Goal: Task Accomplishment & Management: Complete application form

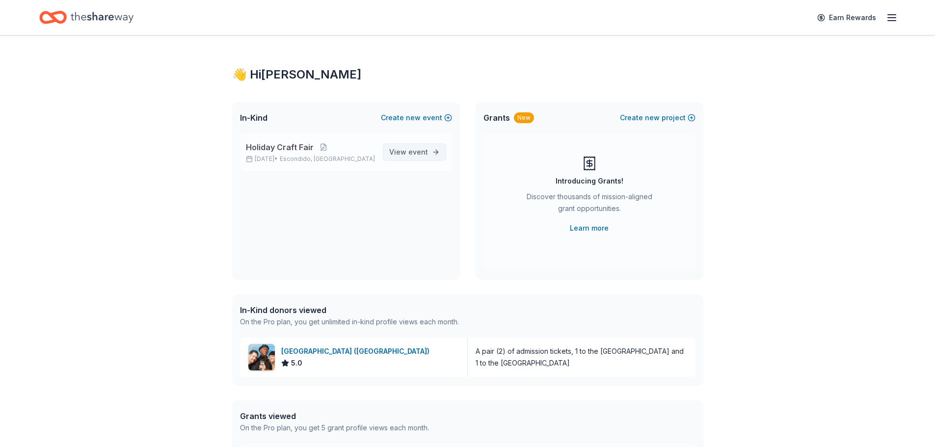
click at [418, 155] on span "event" at bounding box center [418, 152] width 20 height 8
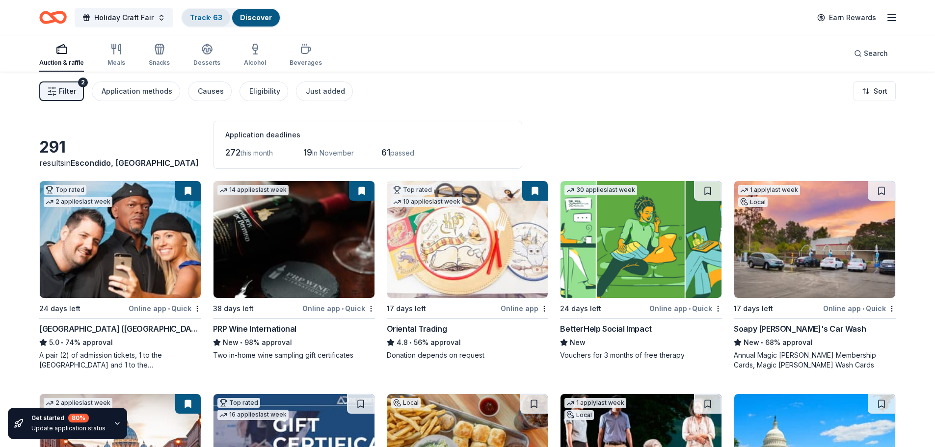
click at [210, 20] on link "Track · 63" at bounding box center [206, 17] width 32 height 8
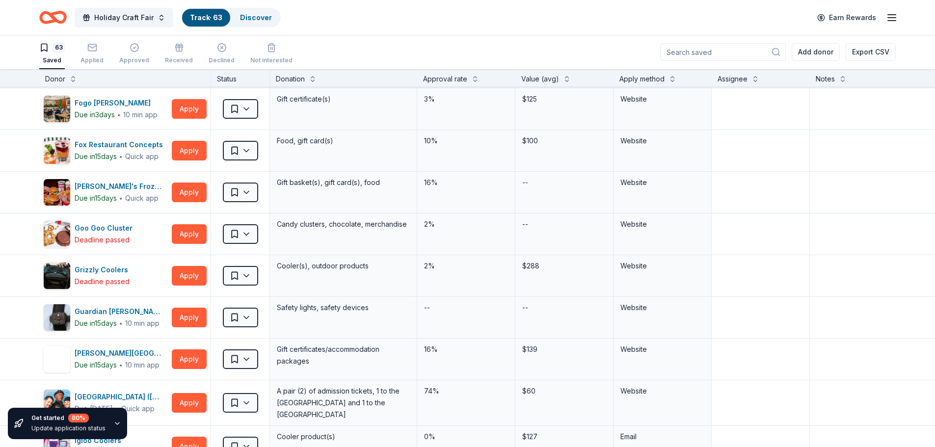
scroll to position [589, 0]
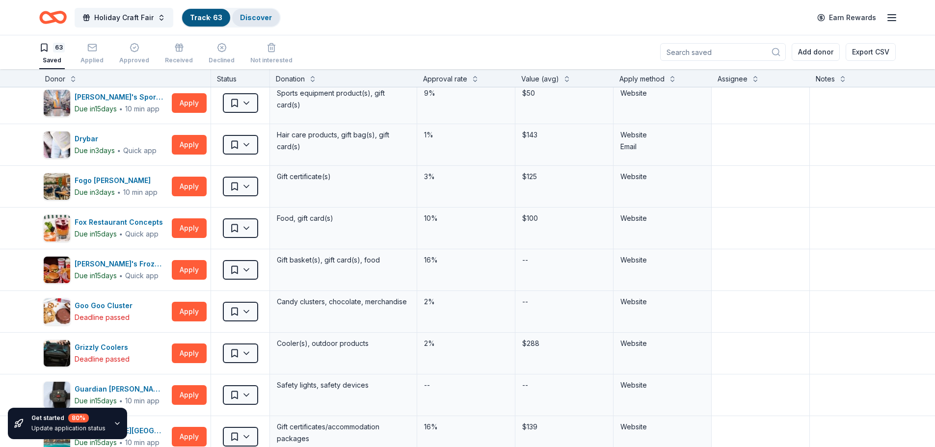
click at [251, 16] on link "Discover" at bounding box center [256, 17] width 32 height 8
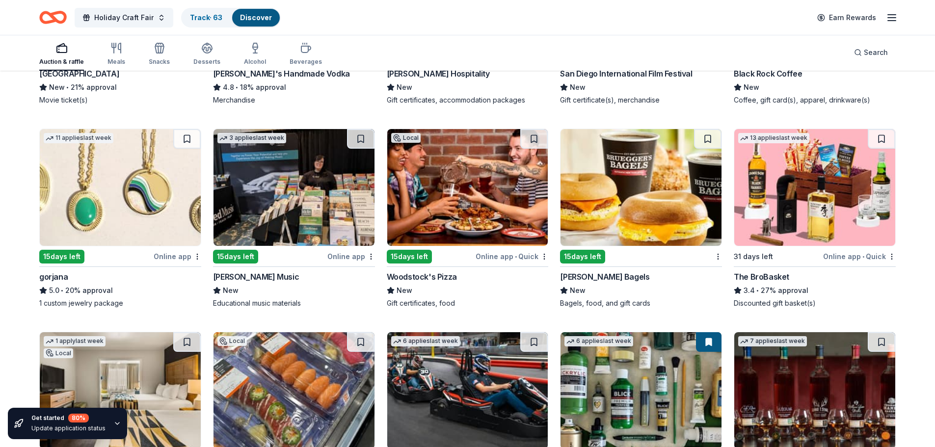
scroll to position [2155, 0]
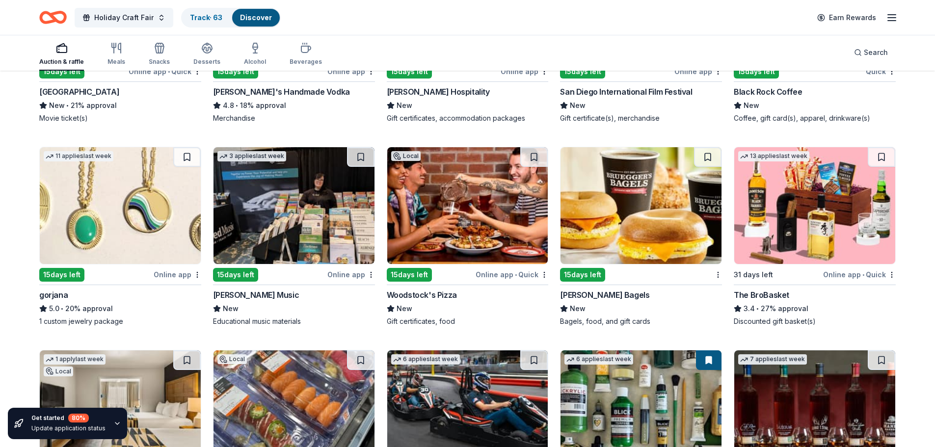
click at [89, 239] on img at bounding box center [120, 205] width 161 height 117
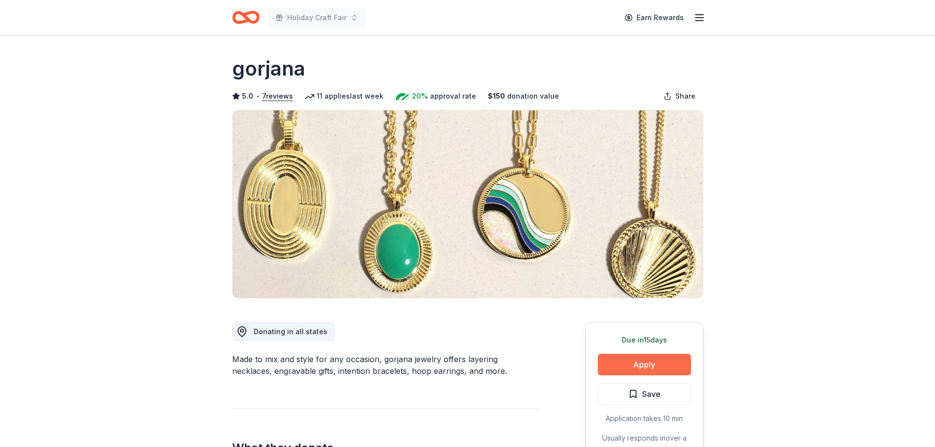
click at [625, 369] on button "Apply" at bounding box center [644, 365] width 93 height 22
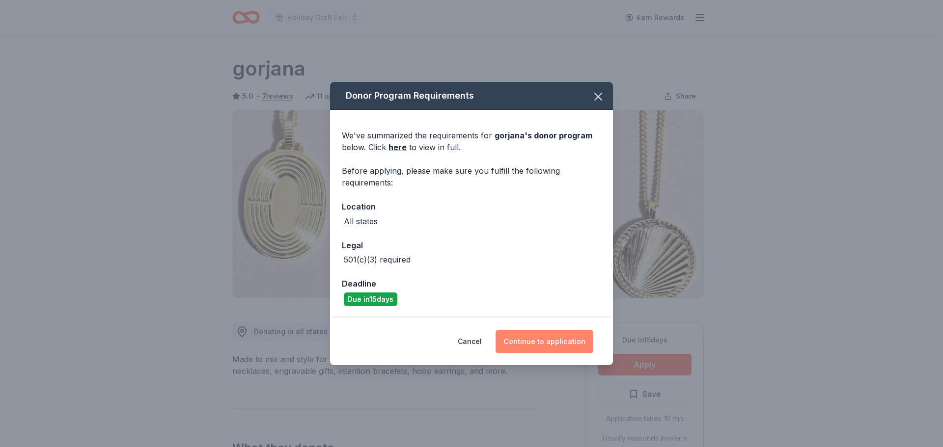
click at [571, 338] on button "Continue to application" at bounding box center [544, 342] width 98 height 24
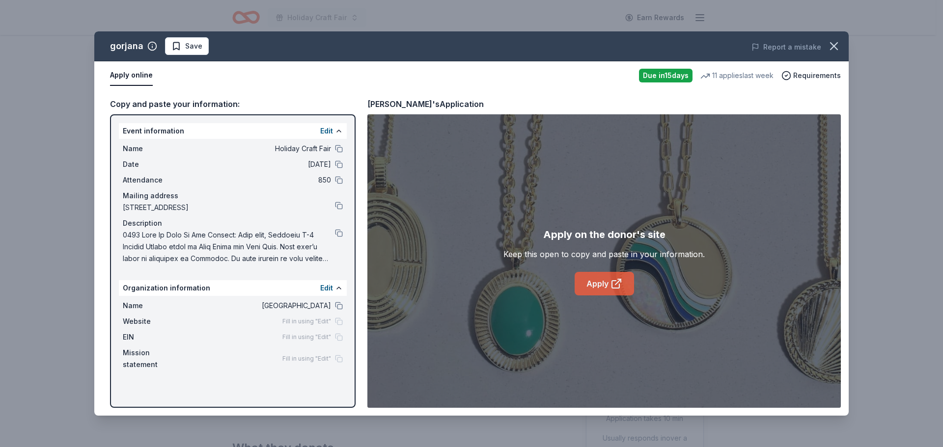
click at [614, 290] on link "Apply" at bounding box center [603, 284] width 59 height 24
